Goal: Find specific page/section: Find specific page/section

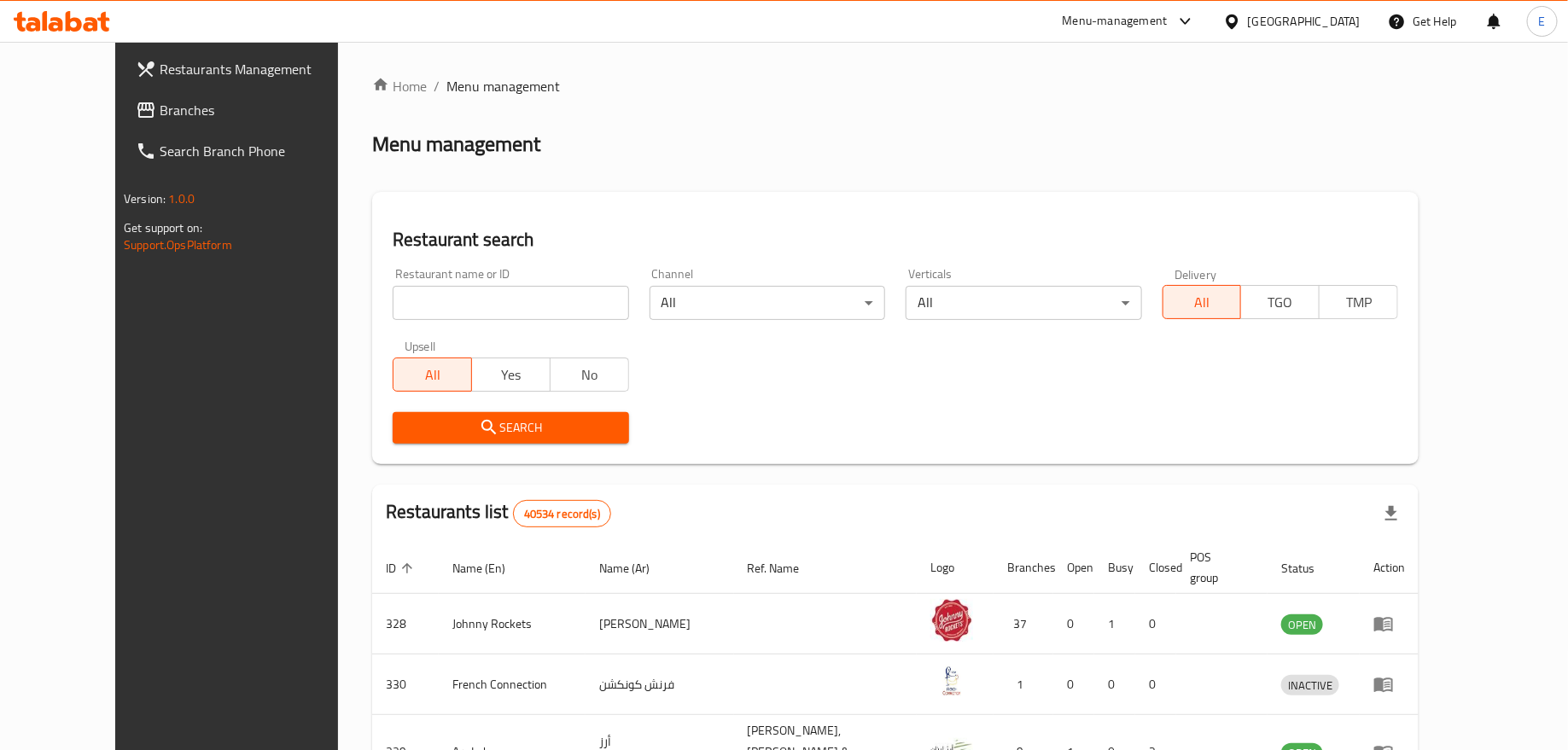
click at [392, 297] on input "search" at bounding box center [510, 303] width 235 height 34
type input "healthy fix"
click at [474, 422] on span "Search" at bounding box center [511, 428] width 209 height 22
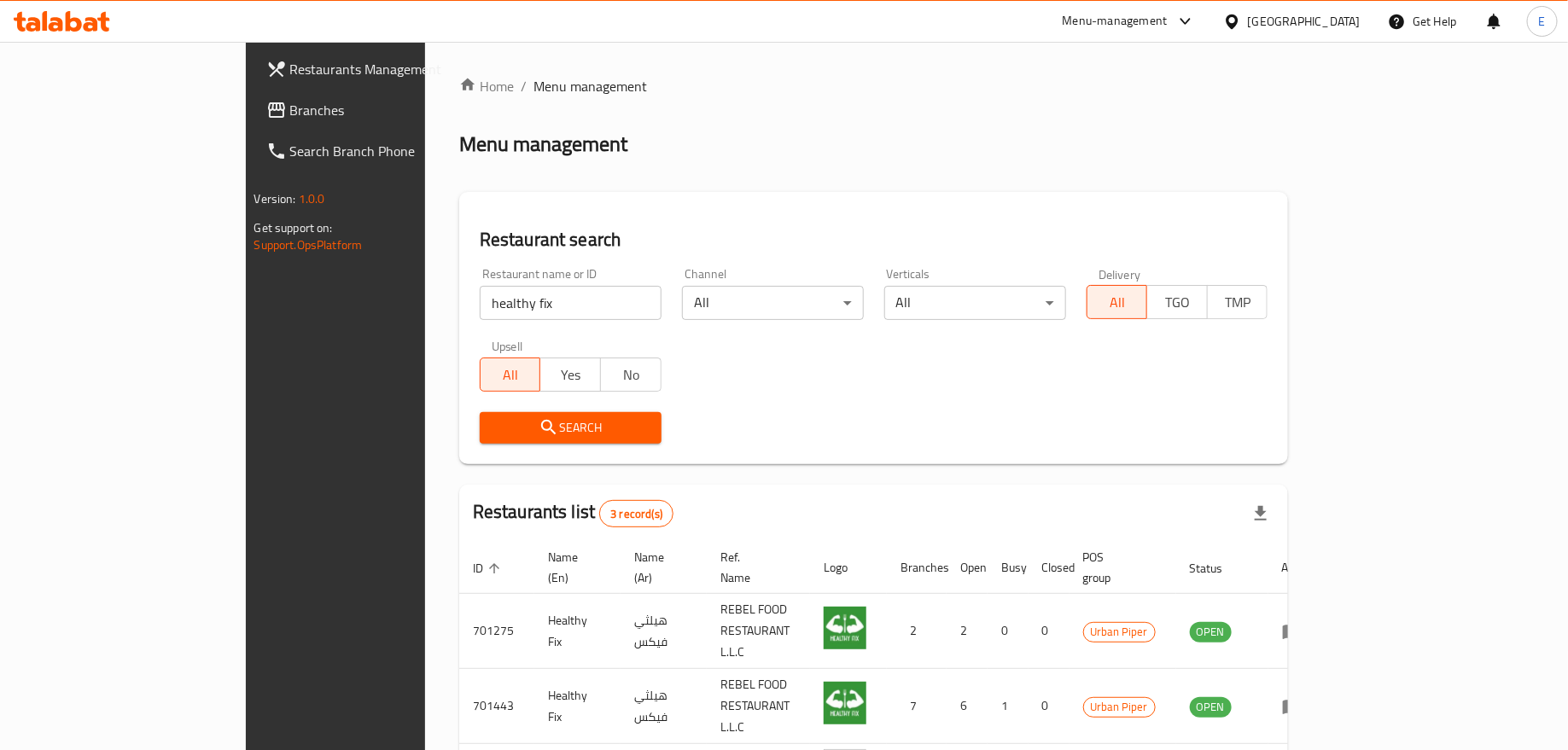
scroll to position [97, 0]
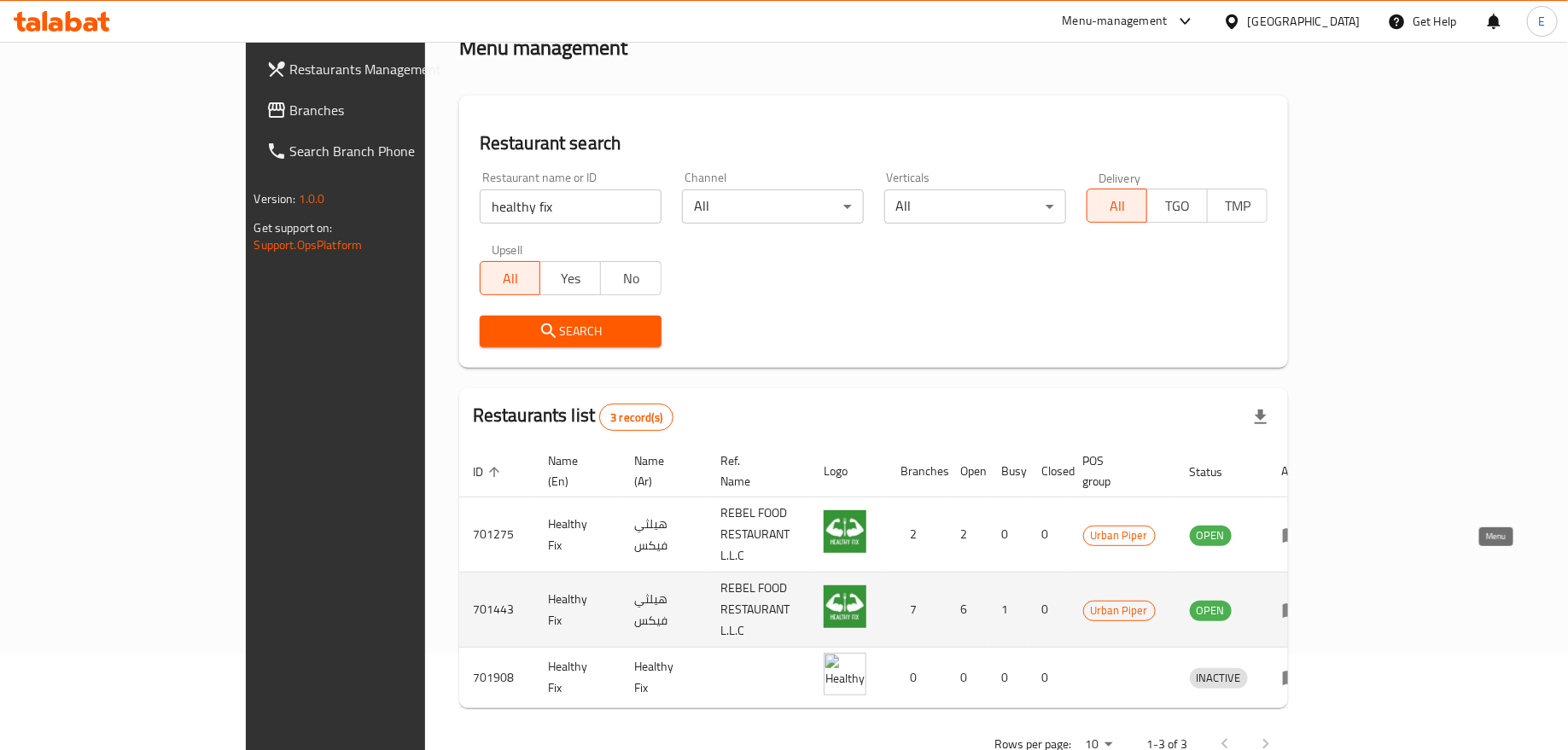
click at [1302, 600] on icon "enhanced table" at bounding box center [1293, 610] width 21 height 21
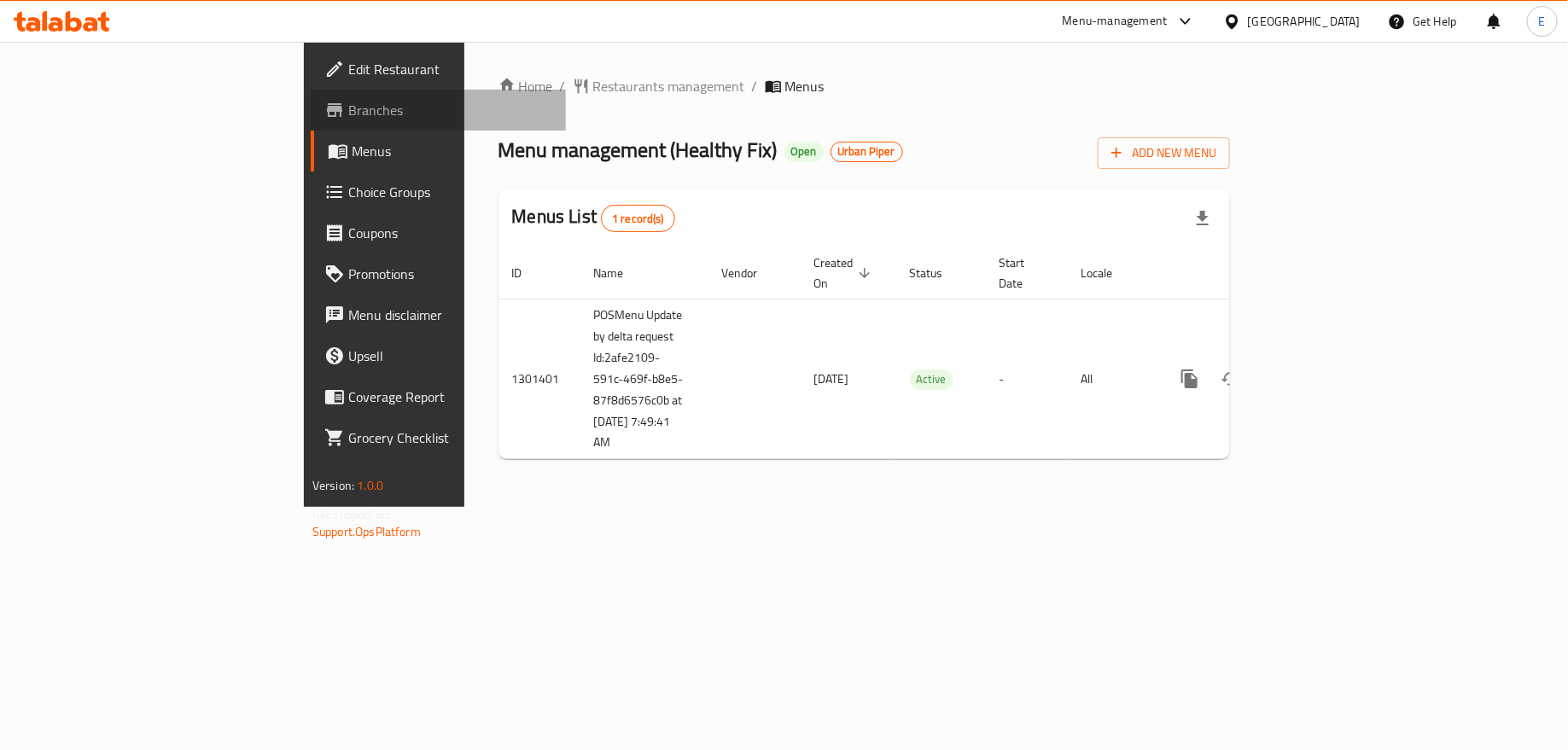
click at [348, 119] on span "Branches" at bounding box center [450, 110] width 204 height 21
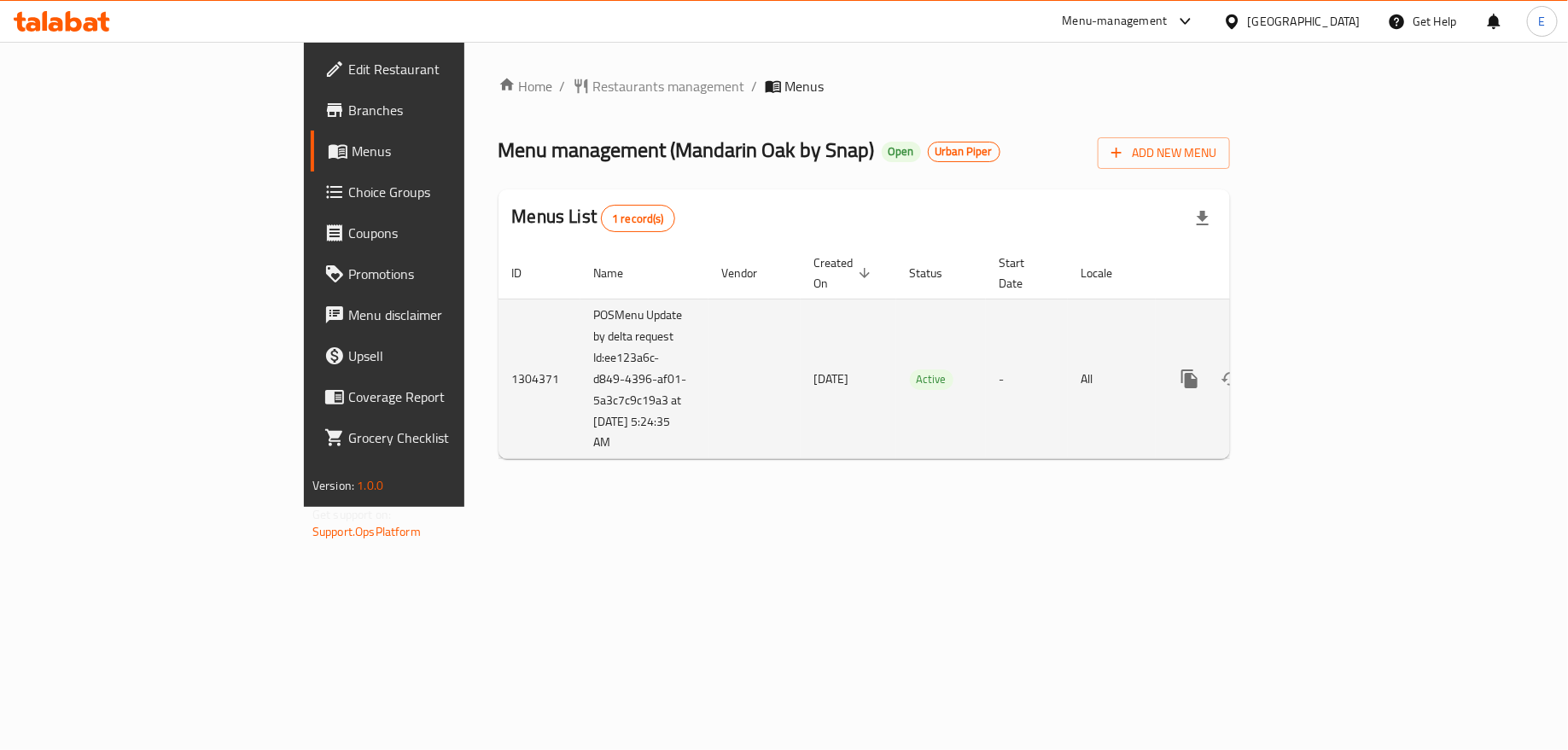
click at [1323, 369] on icon "enhanced table" at bounding box center [1313, 379] width 21 height 21
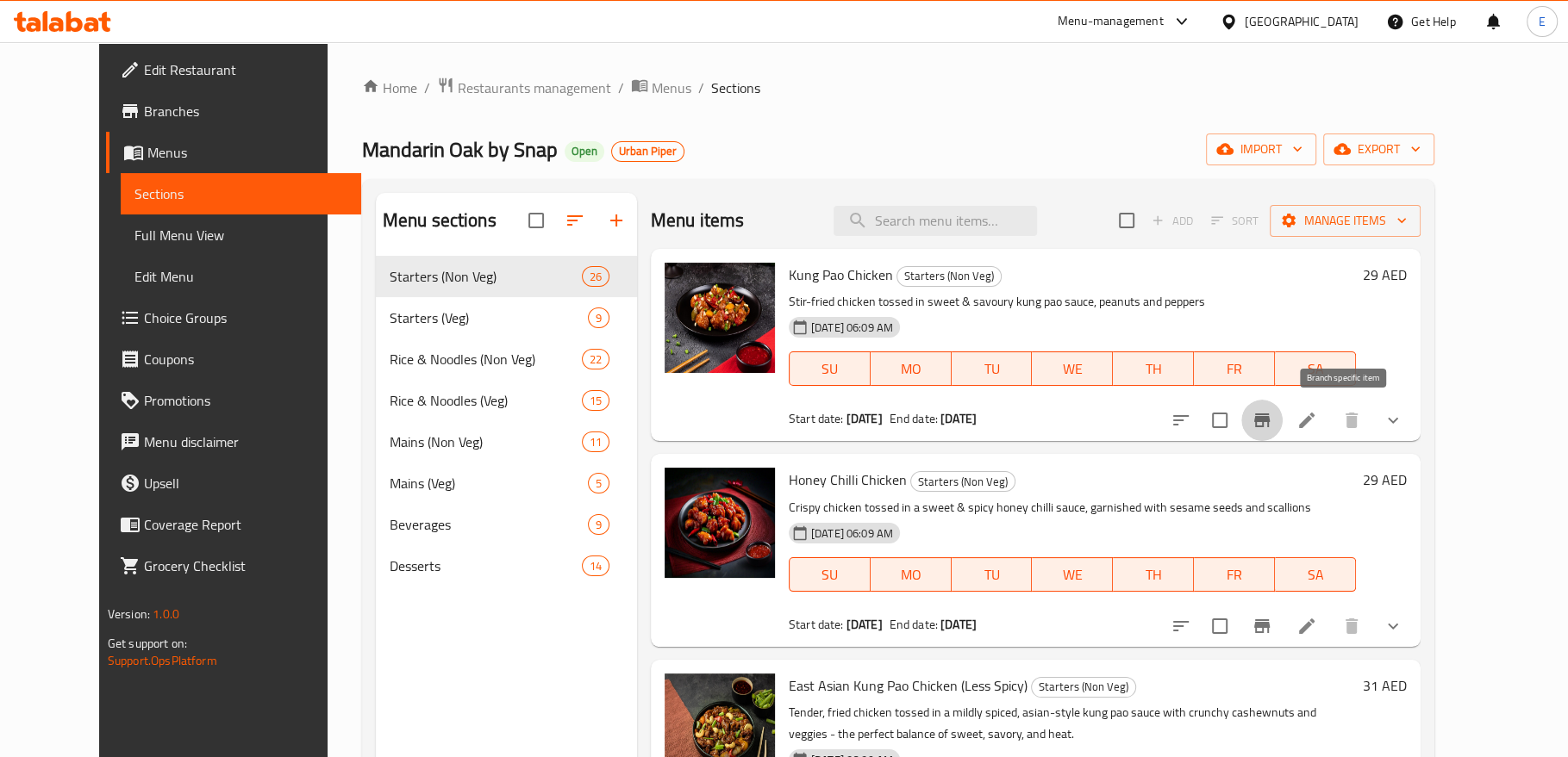
click at [1282, 437] on button "Branch-specific-item" at bounding box center [1262, 420] width 42 height 42
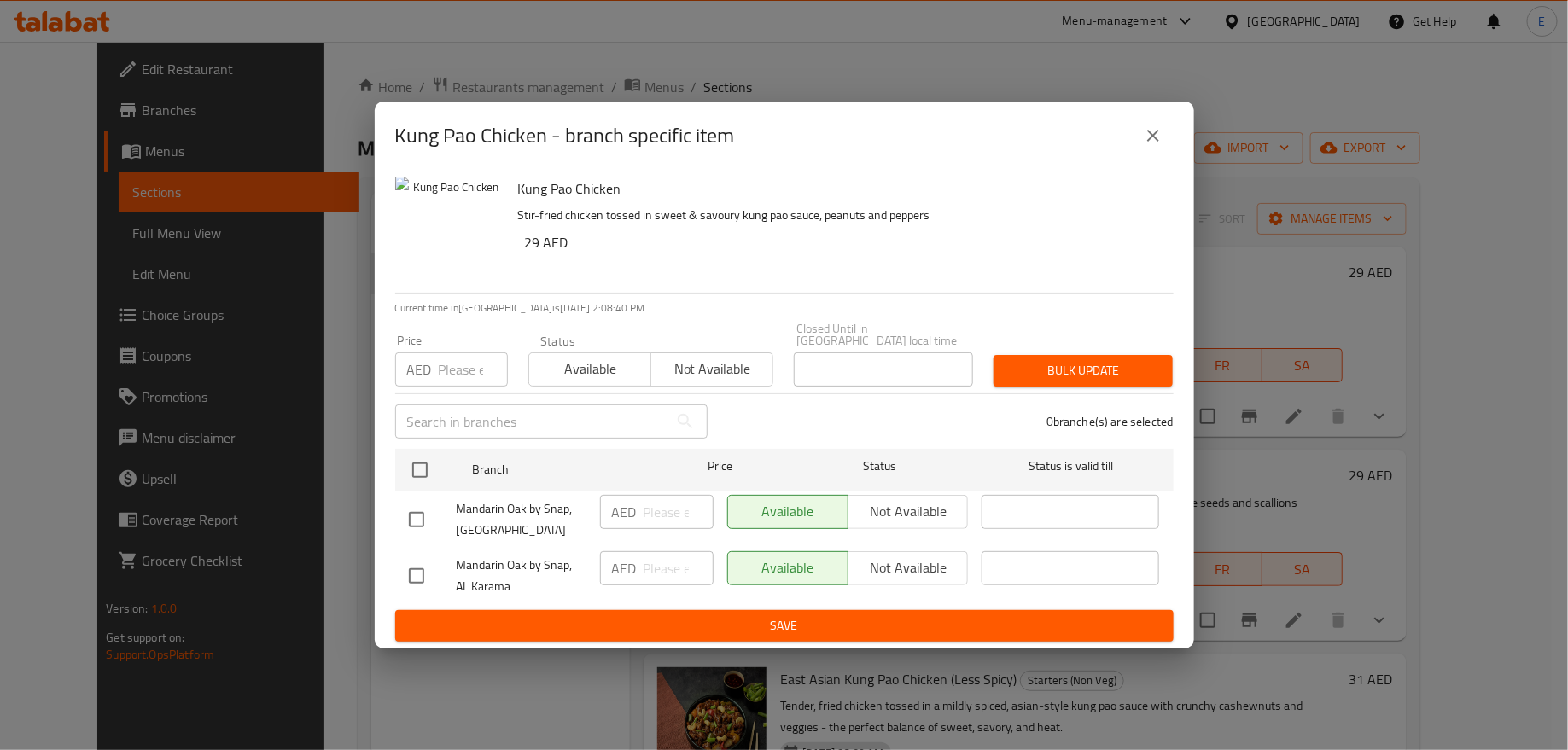
click at [1161, 142] on icon "close" at bounding box center [1153, 136] width 21 height 21
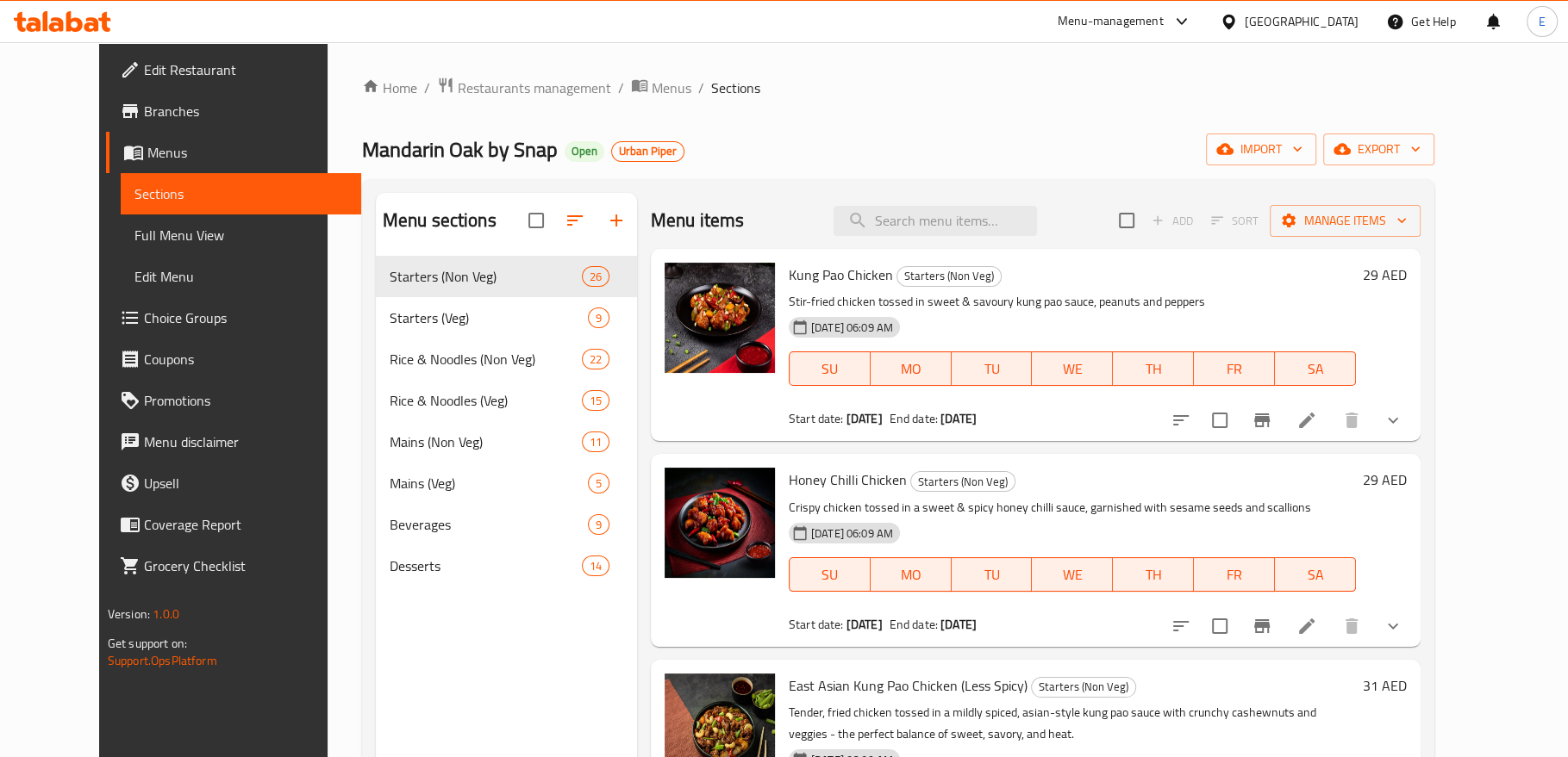
click at [144, 78] on span "Edit Restaurant" at bounding box center [246, 70] width 204 height 21
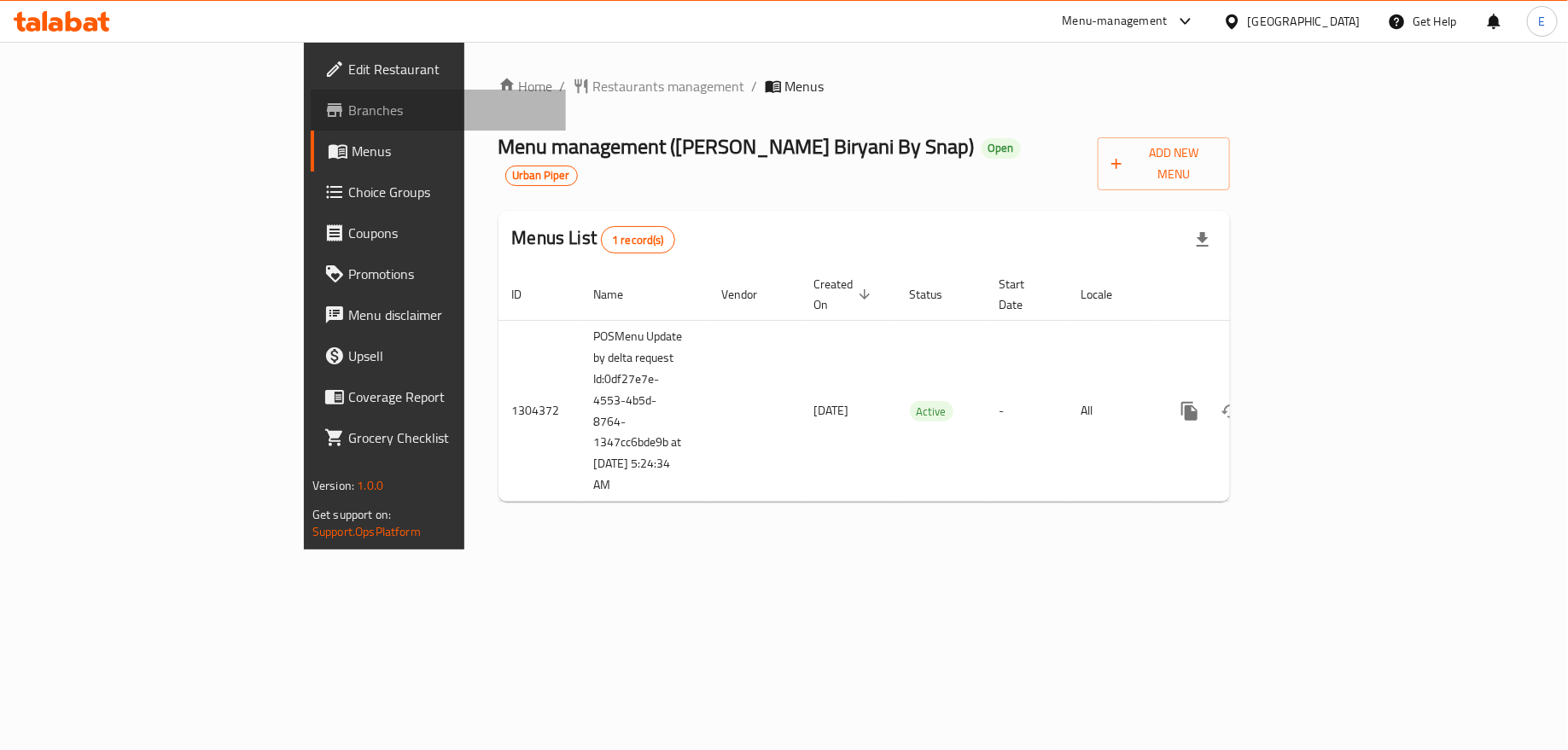
click at [310, 90] on link "Branches" at bounding box center [438, 110] width 255 height 41
click at [348, 117] on span "Branches" at bounding box center [450, 110] width 204 height 21
